Goal: Connect with others

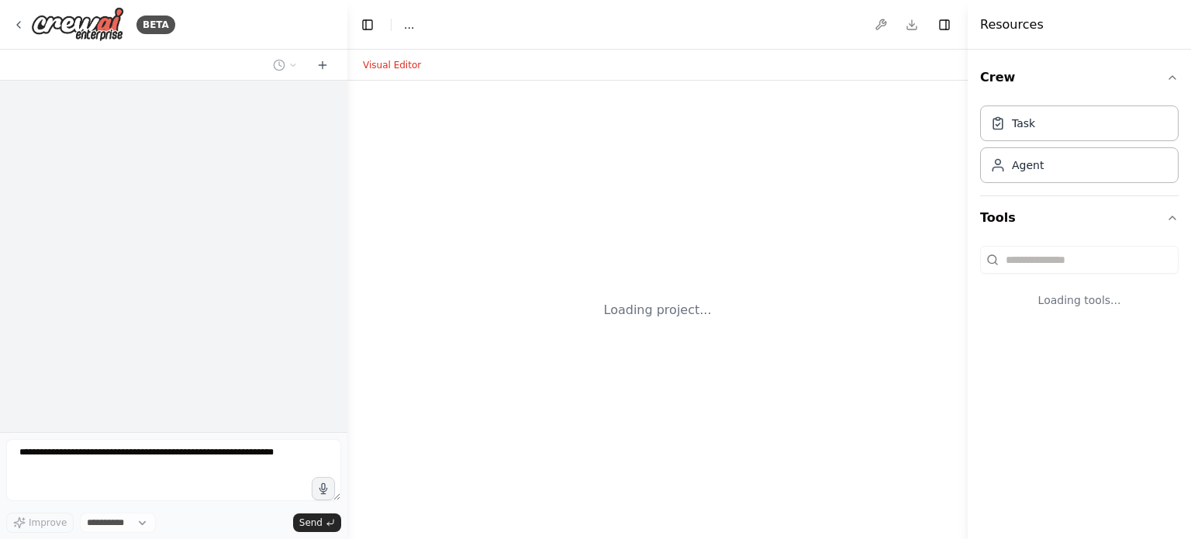
select select "****"
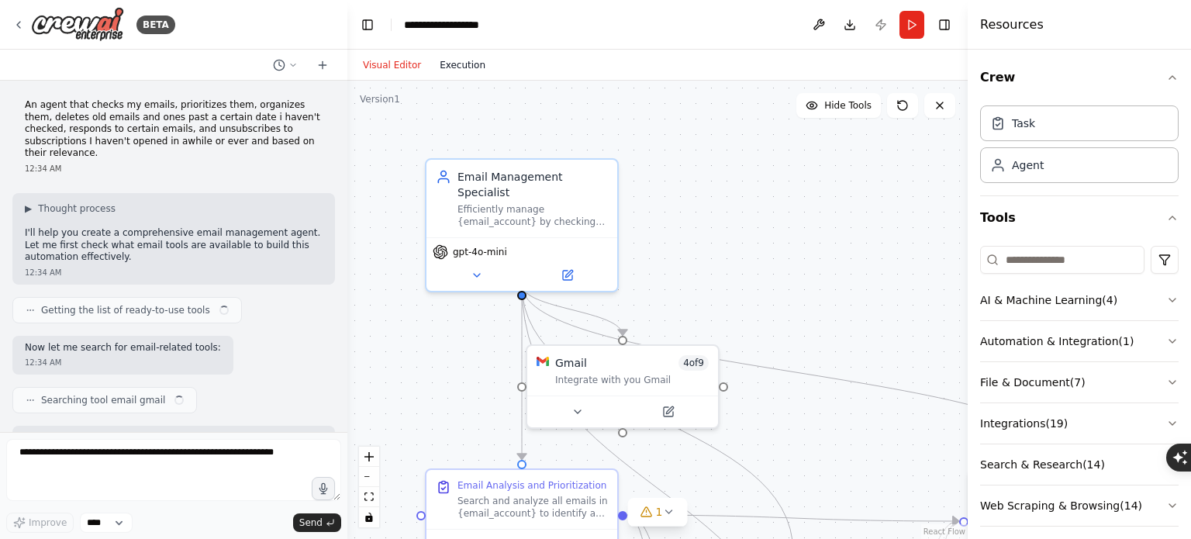
scroll to position [1470, 0]
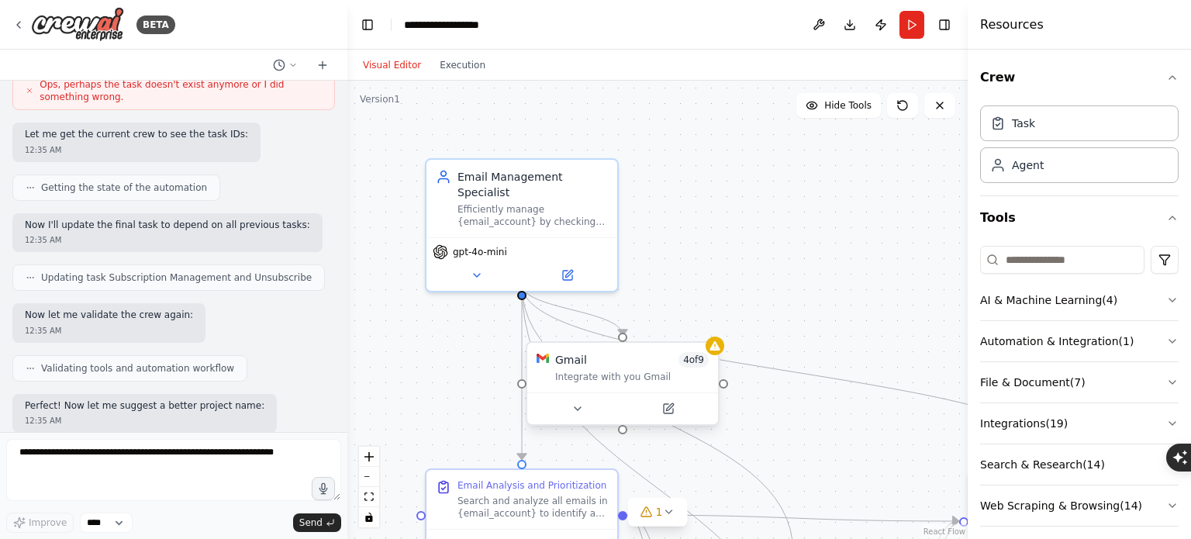
click at [630, 375] on div "Integrate with you Gmail" at bounding box center [632, 377] width 154 height 12
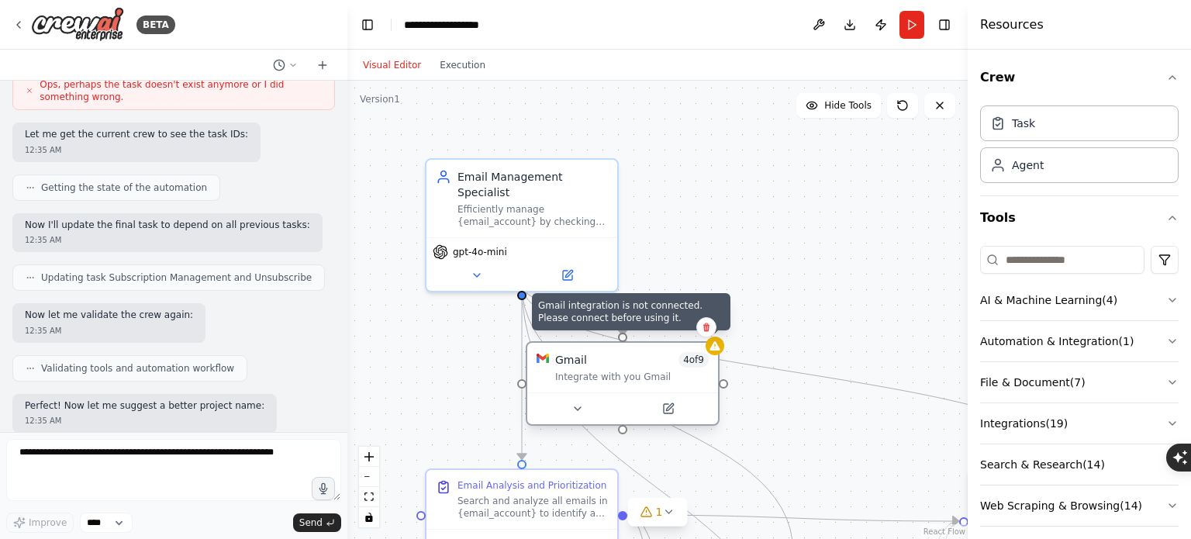
click at [713, 353] on div at bounding box center [715, 346] width 19 height 19
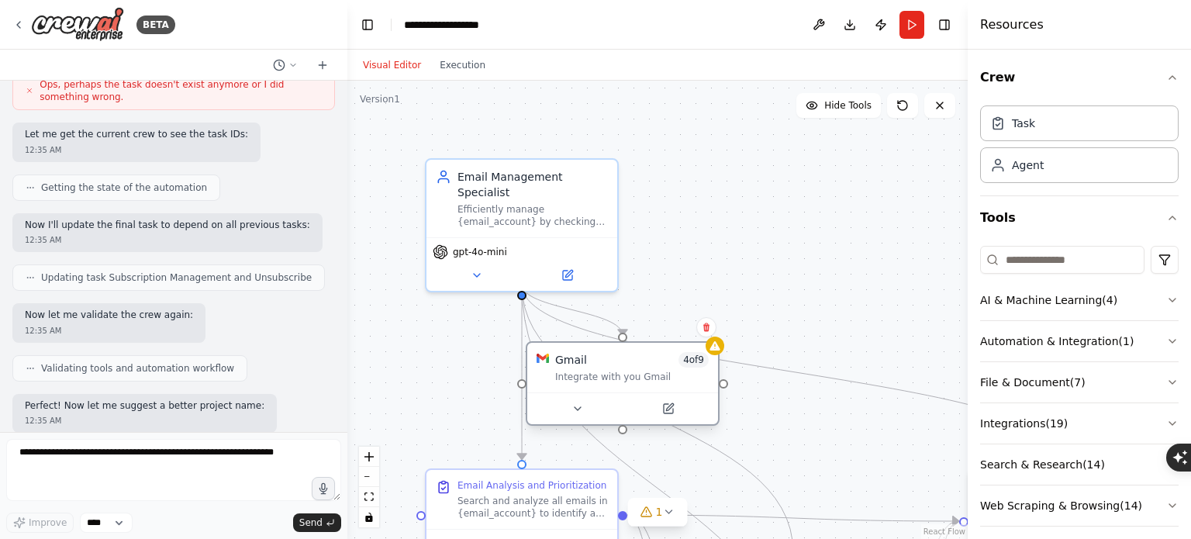
click at [650, 380] on div "Integrate with you Gmail" at bounding box center [632, 377] width 154 height 12
click at [580, 407] on icon at bounding box center [578, 408] width 6 height 3
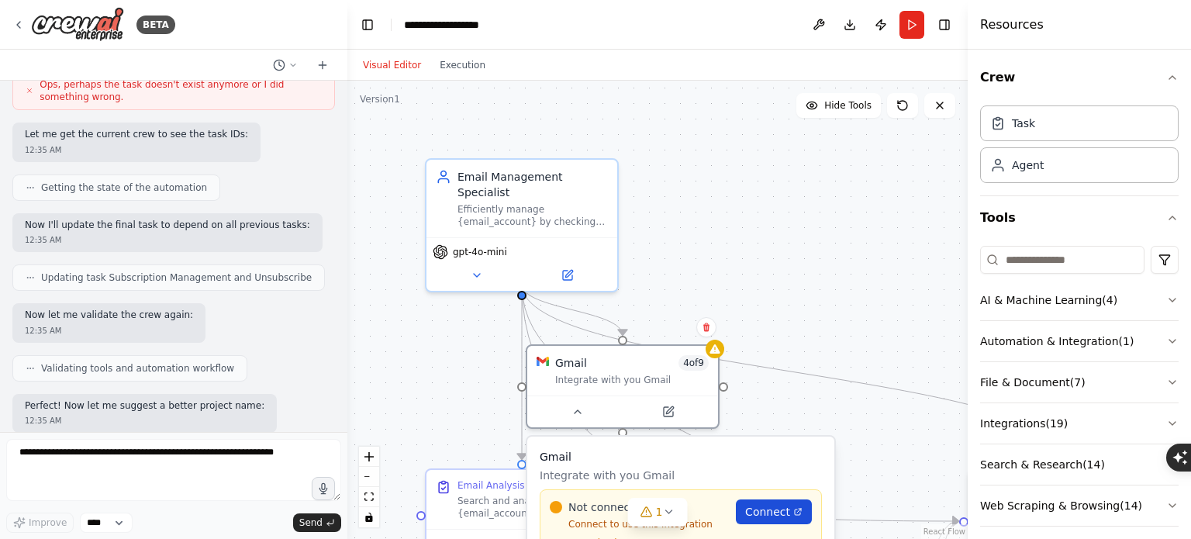
click at [754, 507] on span "Connect" at bounding box center [767, 512] width 45 height 16
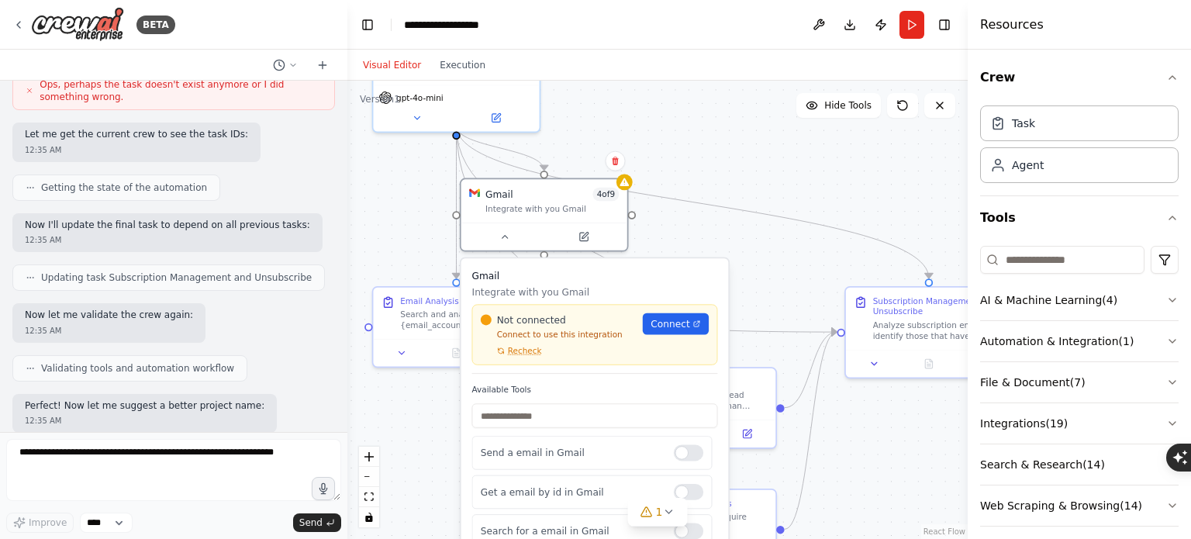
drag, startPoint x: 679, startPoint y: 261, endPoint x: 596, endPoint y: 108, distance: 174.2
click at [596, 108] on div ".deletable-edge-delete-btn { width: 20px; height: 20px; border: 0px solid #ffff…" at bounding box center [657, 310] width 620 height 458
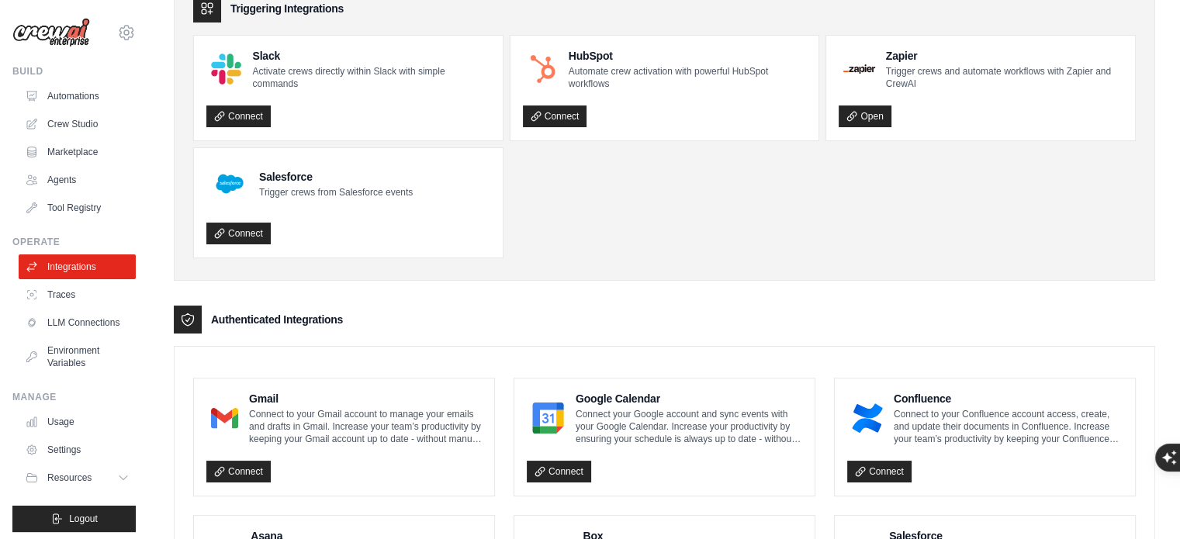
scroll to position [155, 0]
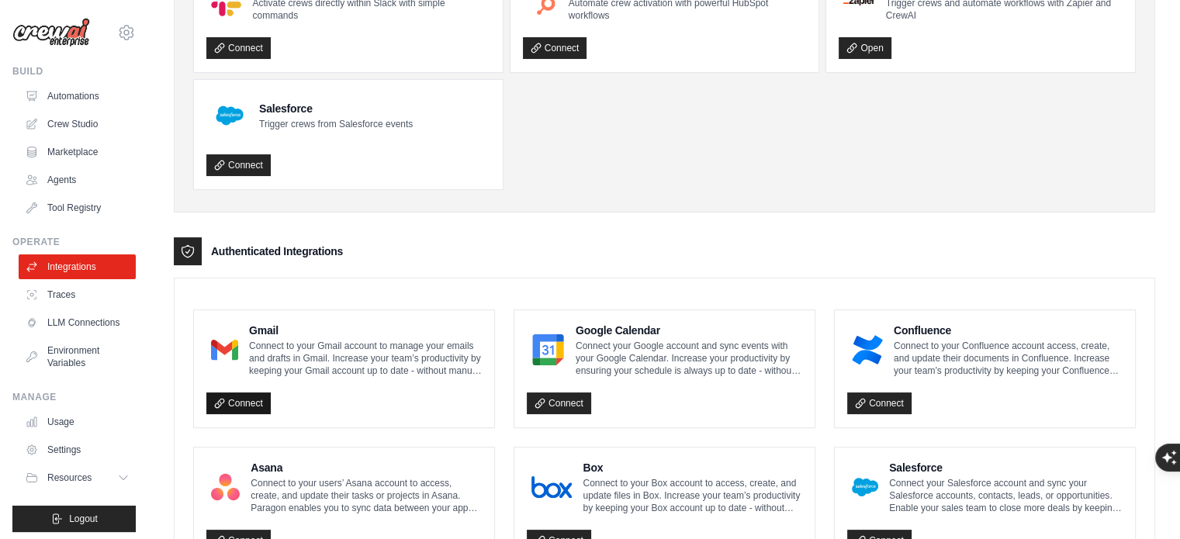
click at [232, 396] on link "Connect" at bounding box center [238, 403] width 64 height 22
click at [253, 401] on link "Connect" at bounding box center [238, 403] width 64 height 22
click at [1157, 516] on icon "button" at bounding box center [1161, 508] width 16 height 16
